Goal: Information Seeking & Learning: Learn about a topic

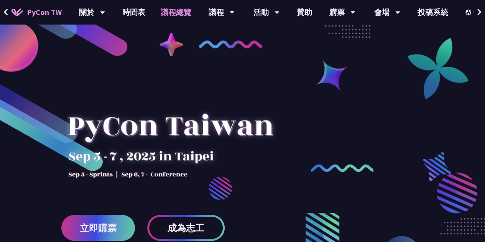
click at [170, 11] on link "議程總覽" at bounding box center [176, 12] width 46 height 25
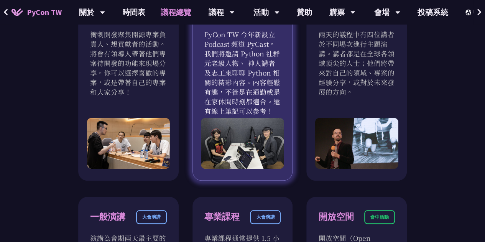
scroll to position [315, 0]
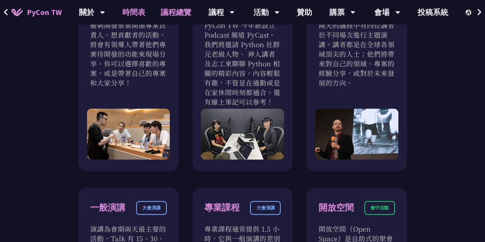
click at [133, 10] on link "時間表" at bounding box center [134, 12] width 38 height 25
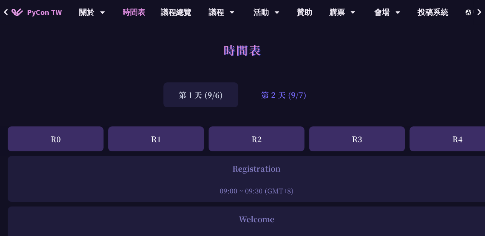
click at [308, 99] on div "第 2 天 (9/7)" at bounding box center [284, 94] width 76 height 25
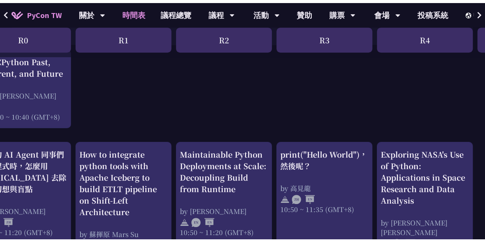
scroll to position [211, 0]
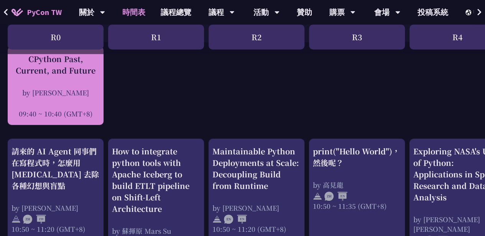
click at [93, 76] on div "CPython Past, Current, and Future" at bounding box center [55, 64] width 88 height 23
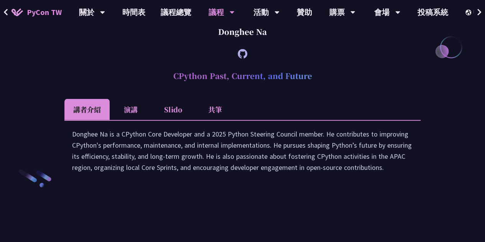
scroll to position [1083, 0]
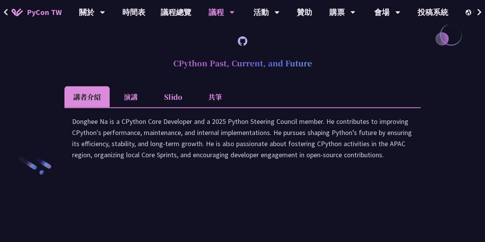
click at [223, 107] on li "共筆" at bounding box center [215, 96] width 42 height 21
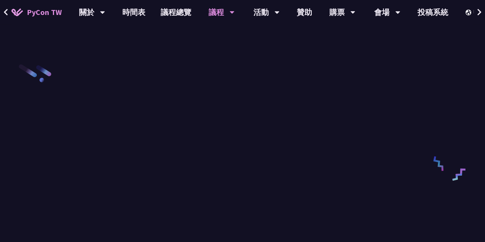
scroll to position [1182, 0]
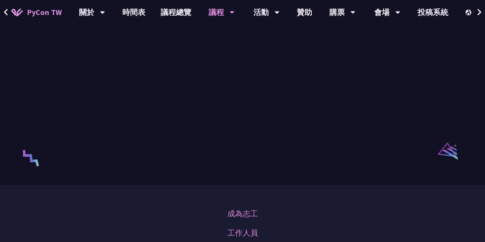
scroll to position [1424, 0]
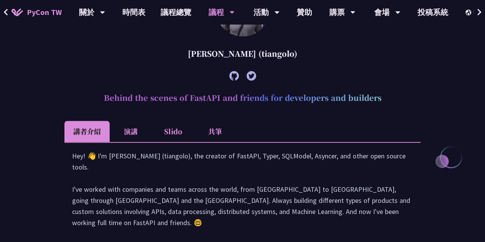
scroll to position [281, 0]
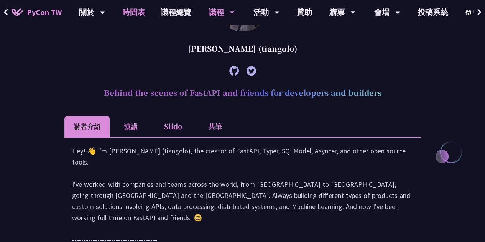
click at [126, 11] on link "時間表" at bounding box center [134, 12] width 38 height 25
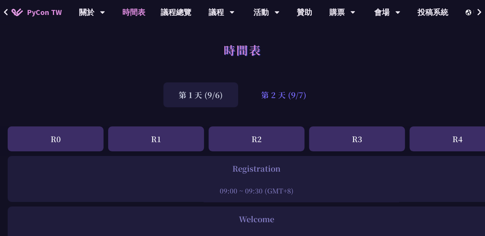
click at [288, 102] on div "第 2 天 (9/7)" at bounding box center [284, 94] width 76 height 25
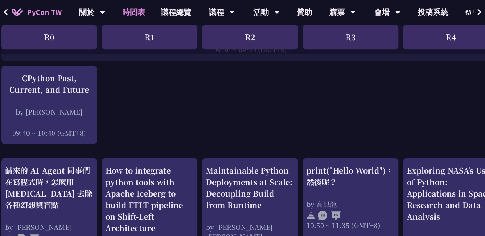
scroll to position [192, 7]
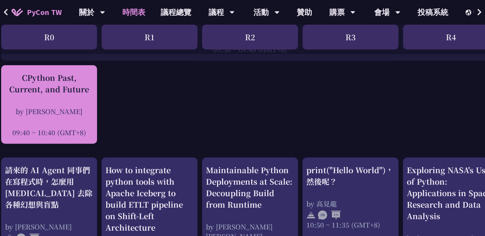
click at [60, 102] on div "CPython Past, Current, and Future by [PERSON_NAME] 09:40 ~ 10:40 (GMT+8)" at bounding box center [49, 104] width 88 height 65
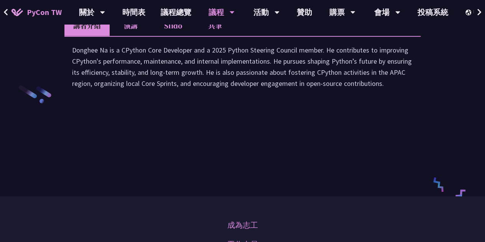
scroll to position [1157, 0]
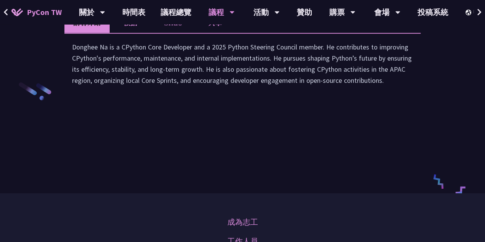
click at [220, 33] on li "共筆" at bounding box center [215, 22] width 42 height 21
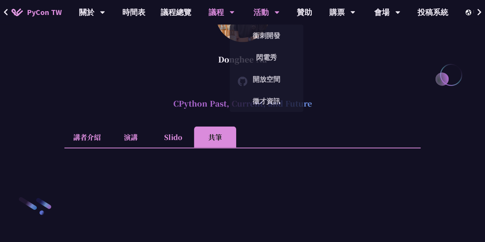
scroll to position [1028, 0]
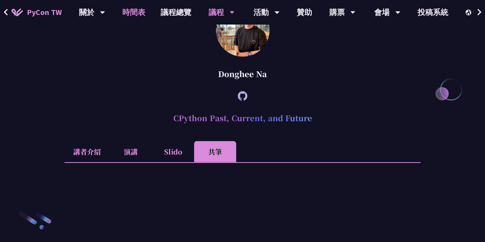
click at [133, 12] on link "時間表" at bounding box center [134, 12] width 38 height 25
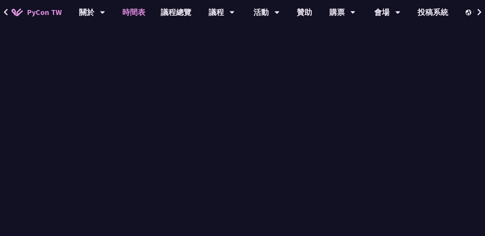
scroll to position [192, 0]
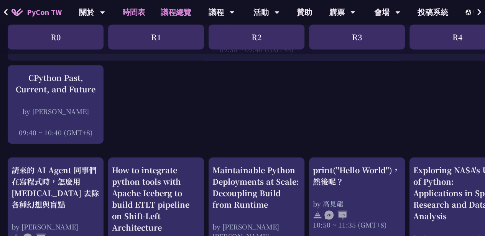
click at [168, 13] on link "議程總覽" at bounding box center [176, 12] width 46 height 25
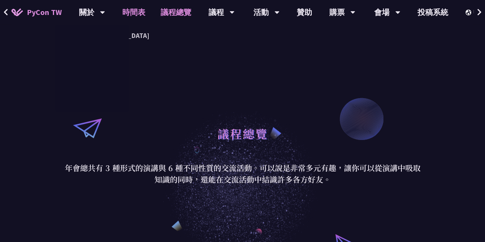
click at [140, 13] on link "時間表" at bounding box center [134, 12] width 38 height 25
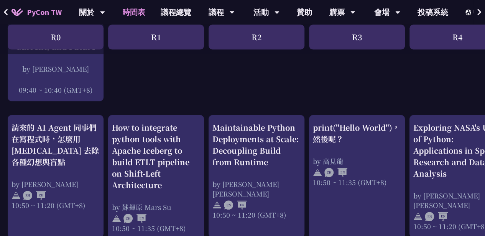
scroll to position [235, 0]
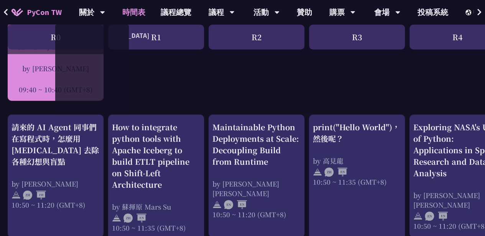
click at [24, 66] on div "by [PERSON_NAME]" at bounding box center [55, 69] width 88 height 10
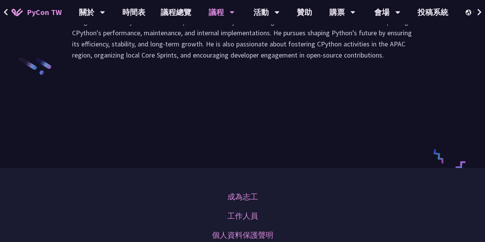
scroll to position [1183, 0]
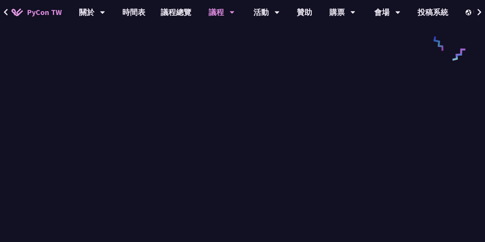
scroll to position [1299, 0]
click at [130, 7] on link "時間表" at bounding box center [134, 12] width 38 height 25
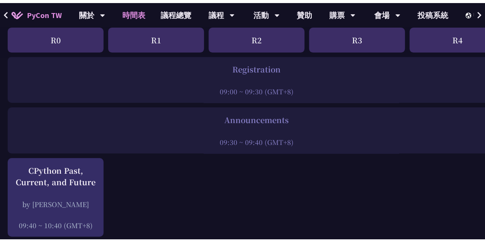
scroll to position [102, 0]
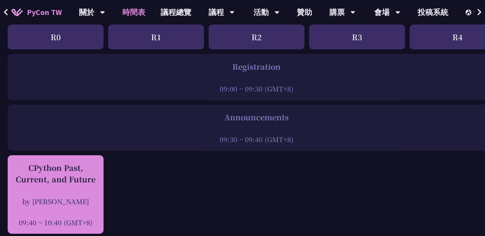
click at [72, 184] on div "CPython Past, Current, and Future" at bounding box center [55, 173] width 88 height 23
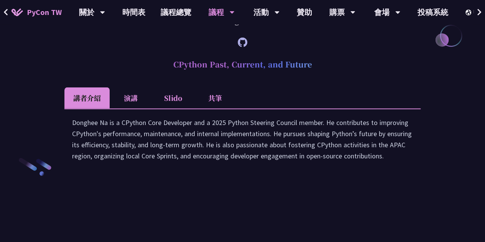
scroll to position [1083, 0]
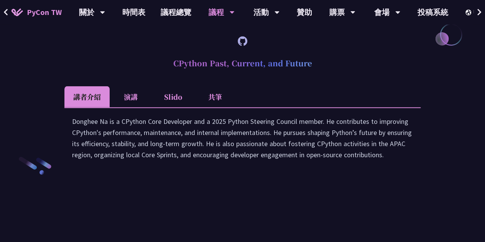
click at [218, 107] on li "共筆" at bounding box center [215, 96] width 42 height 21
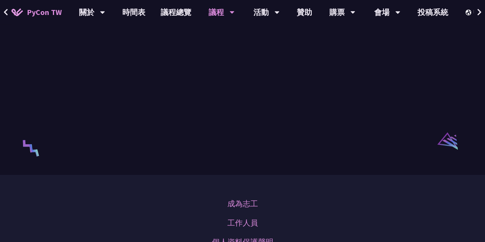
scroll to position [1378, 0]
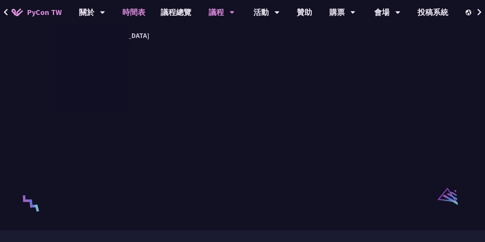
click at [134, 16] on link "時間表" at bounding box center [134, 12] width 38 height 25
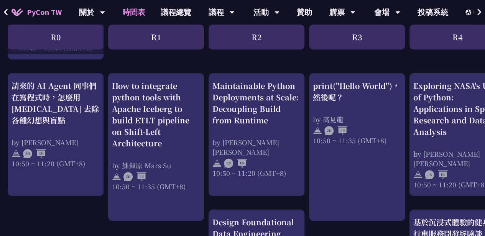
scroll to position [277, 0]
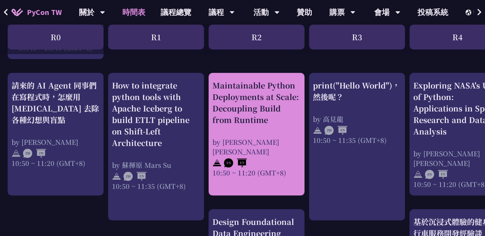
click at [260, 104] on div "Maintainable Python Deployments at Scale: Decoupling Build from Runtime" at bounding box center [256, 103] width 88 height 46
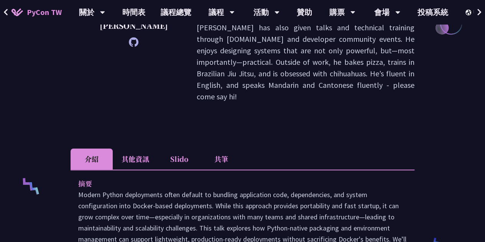
scroll to position [189, 0]
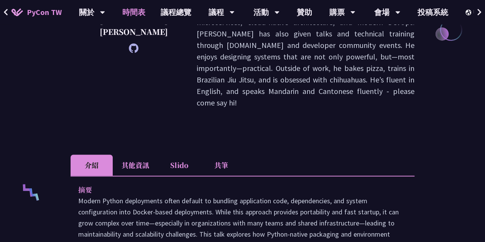
click at [128, 16] on link "時間表" at bounding box center [134, 12] width 38 height 25
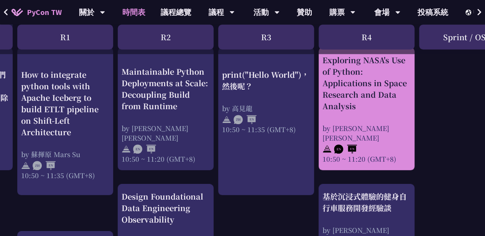
scroll to position [302, 16]
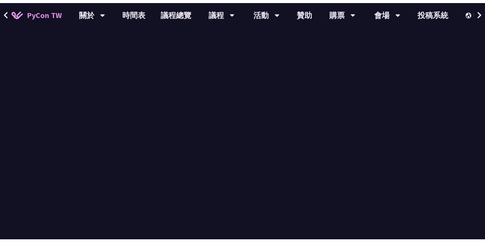
scroll to position [189, 0]
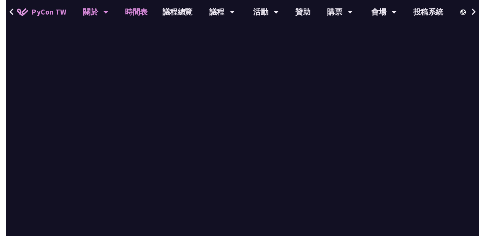
scroll to position [302, 0]
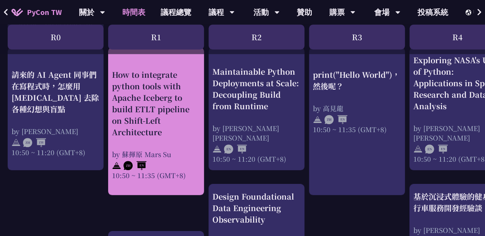
click at [150, 135] on div "How to integrate python tools with Apache Iceberg to build ETLT pipeline on Shi…" at bounding box center [156, 103] width 88 height 69
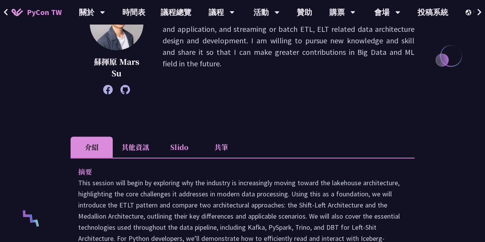
scroll to position [166, 0]
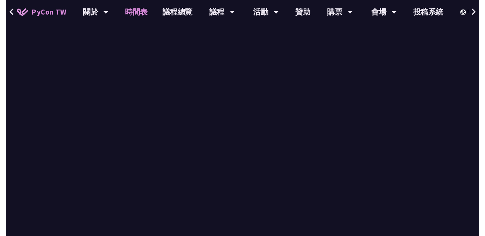
scroll to position [302, 0]
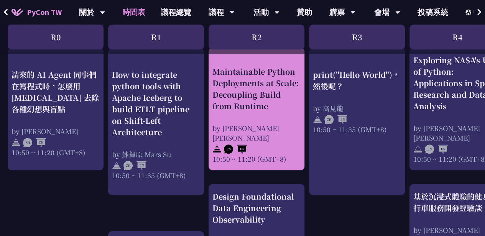
click at [227, 86] on div "Maintainable Python Deployments at Scale: Decoupling Build from Runtime" at bounding box center [256, 89] width 88 height 46
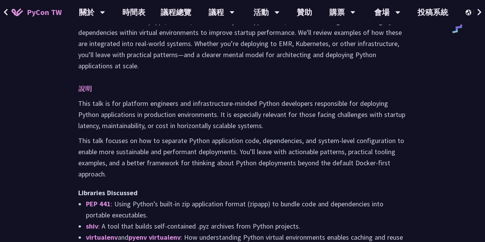
scroll to position [418, 0]
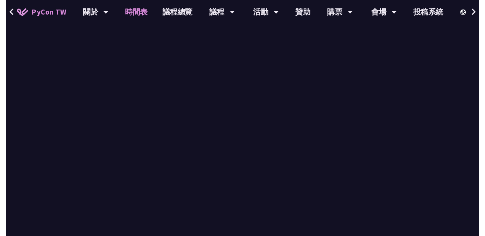
scroll to position [302, 0]
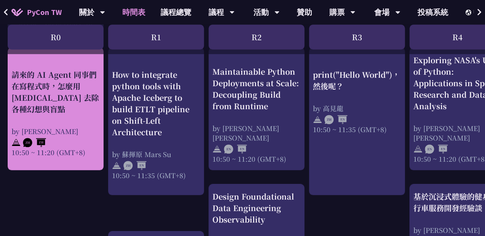
click at [54, 111] on div "請來的 AI Agent 同事們在寫程式時，怎麼用 [MEDICAL_DATA] 去除各種幻想與盲點" at bounding box center [55, 92] width 88 height 46
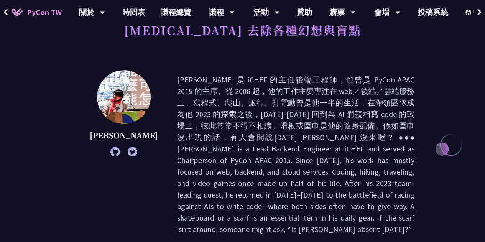
scroll to position [73, 0]
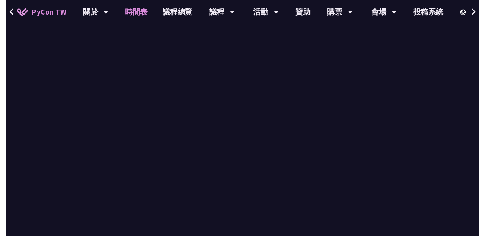
scroll to position [302, 0]
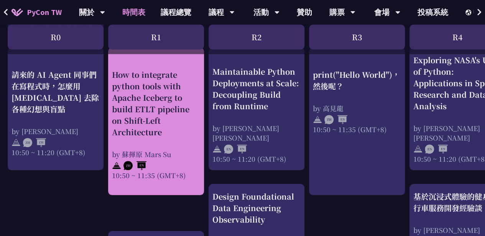
click at [153, 99] on div "How to integrate python tools with Apache Iceberg to build ETLT pipeline on Shi…" at bounding box center [156, 103] width 88 height 69
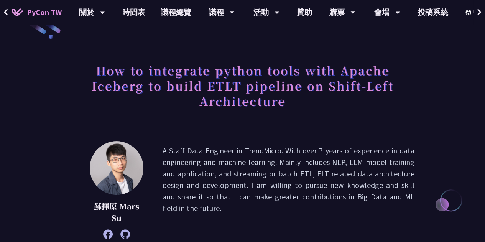
scroll to position [18, 0]
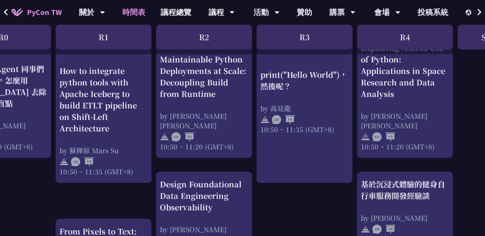
scroll to position [314, 0]
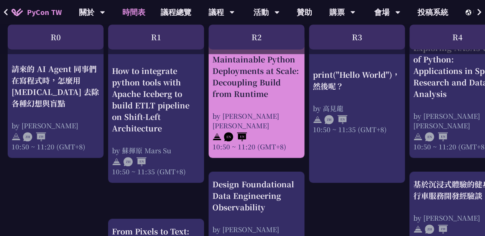
click at [288, 109] on div "Maintainable Python Deployments at Scale: Decoupling Build from Runtime by [PER…" at bounding box center [256, 103] width 88 height 98
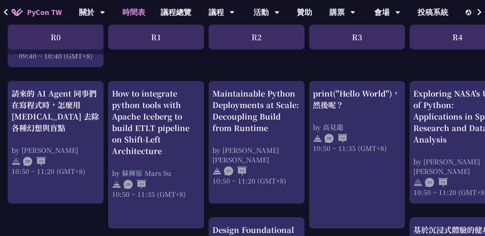
scroll to position [267, 0]
